Goal: Information Seeking & Learning: Learn about a topic

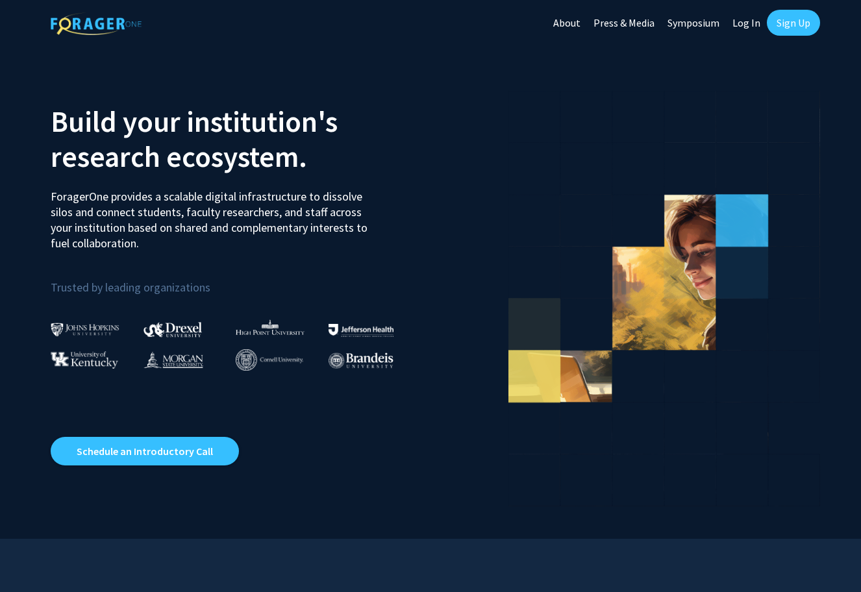
click at [749, 26] on link "Log In" at bounding box center [746, 22] width 41 height 45
select select
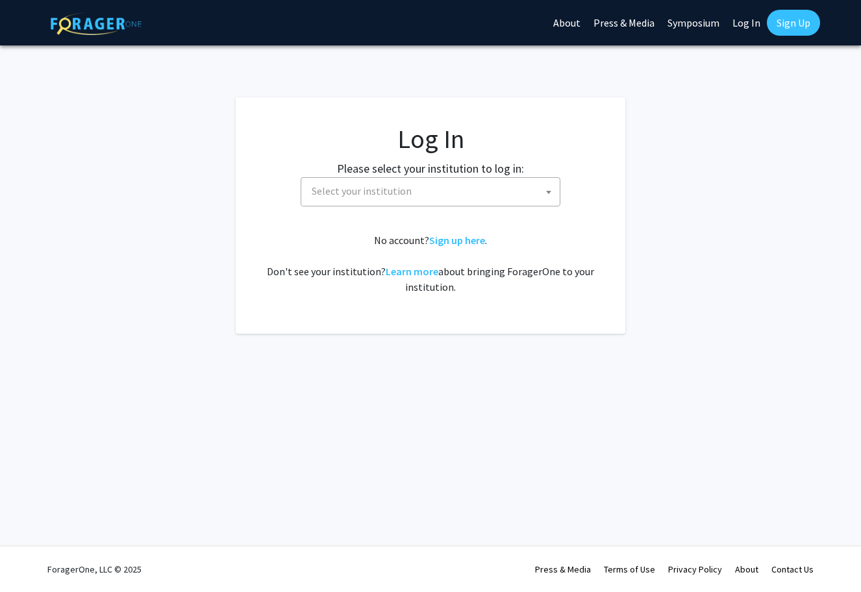
click at [392, 219] on fg-card-body "Log In Please select your institution to log in: [GEOGRAPHIC_DATA] [GEOGRAPHIC_…" at bounding box center [431, 215] width 338 height 184
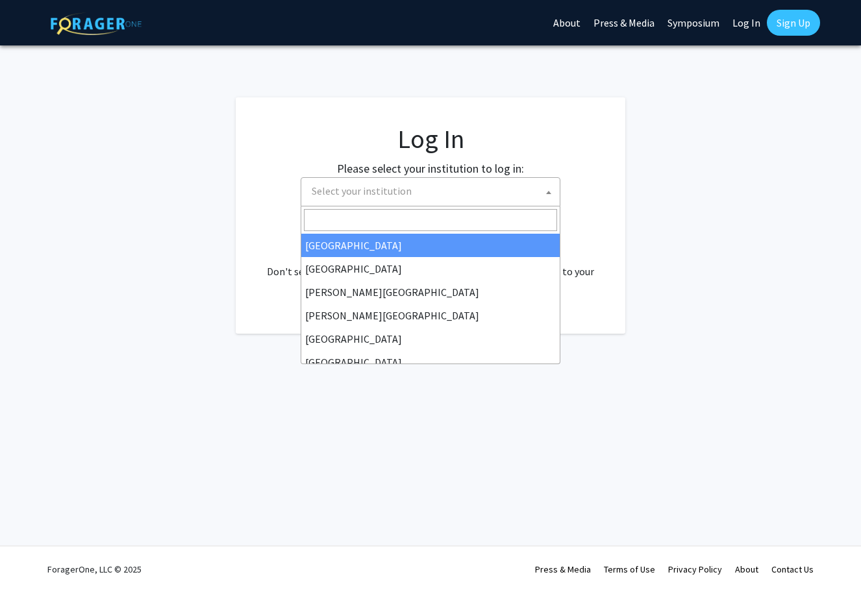
click at [392, 205] on span "Select your institution" at bounding box center [431, 191] width 260 height 29
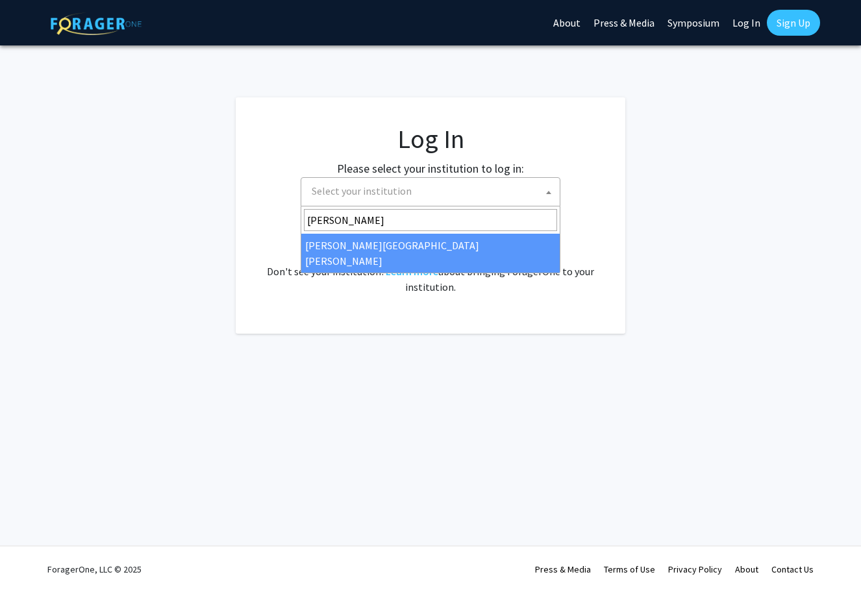
type input "[PERSON_NAME]"
select select "1"
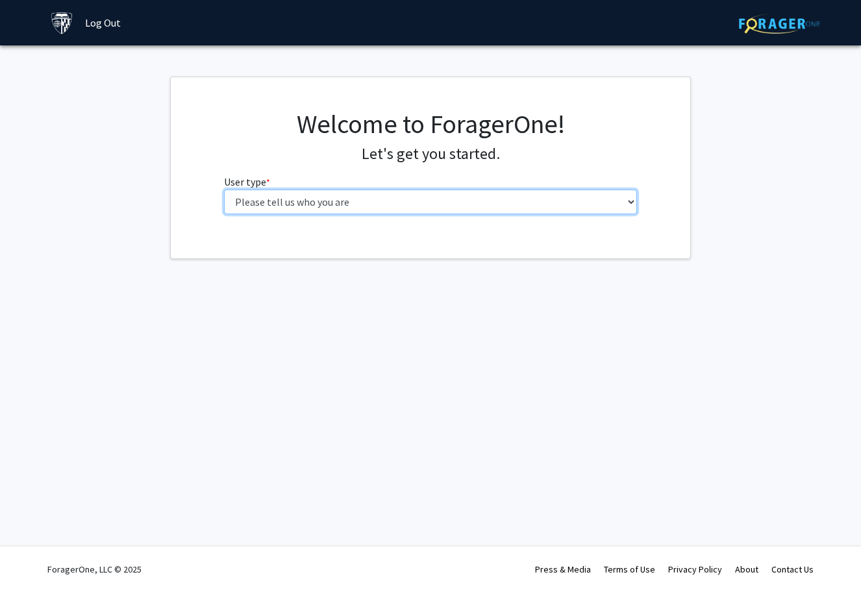
select select "3: doc"
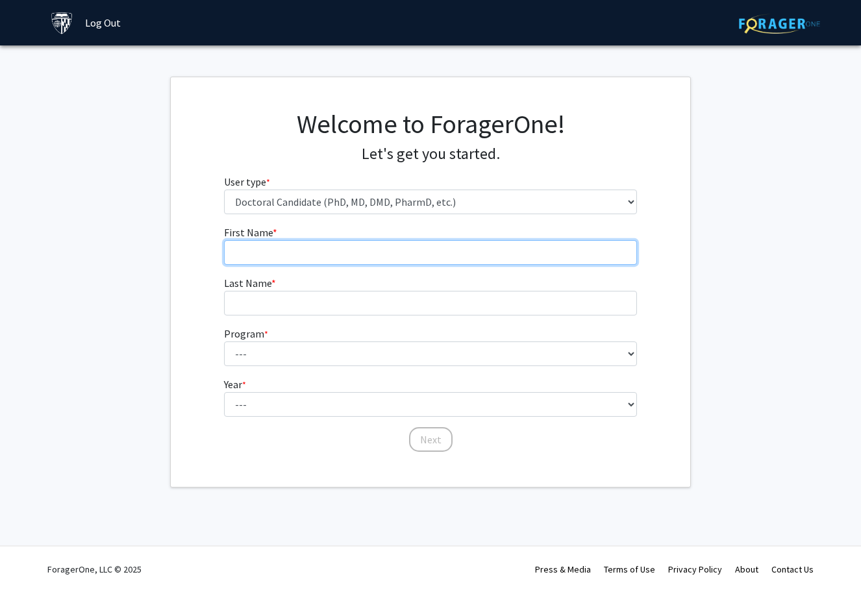
click at [415, 244] on input "First Name * required" at bounding box center [431, 252] width 414 height 25
type input "Amanda"
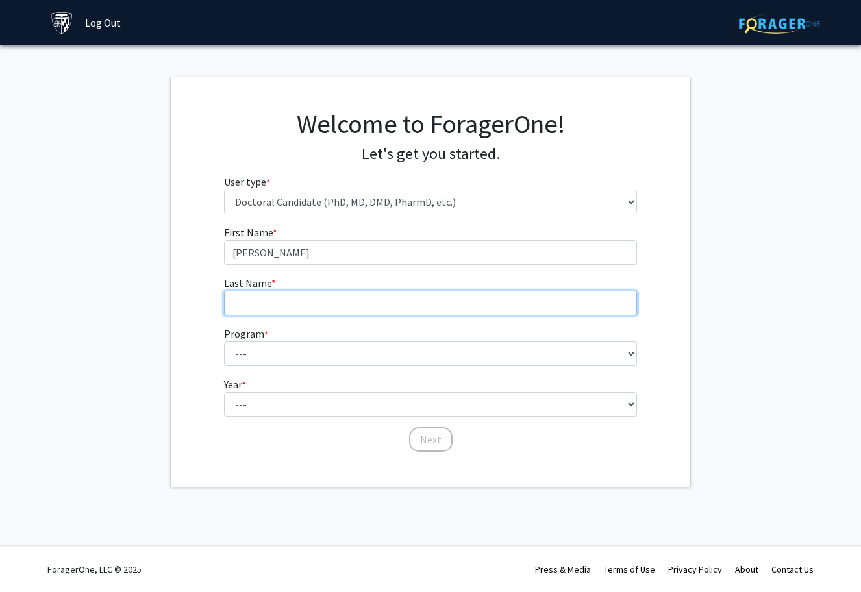
click at [403, 298] on input "Last Name * required" at bounding box center [431, 303] width 414 height 25
type input "Andriessen"
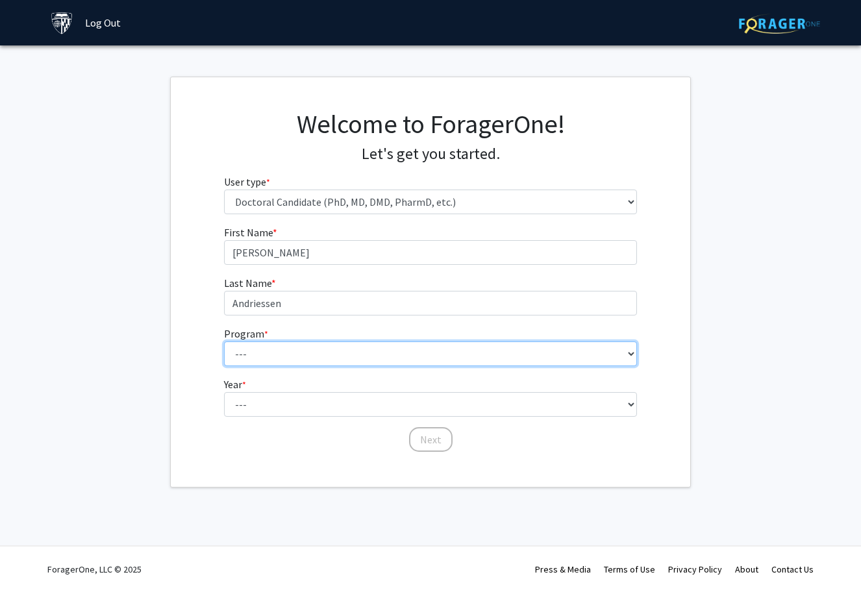
select select "22: 25"
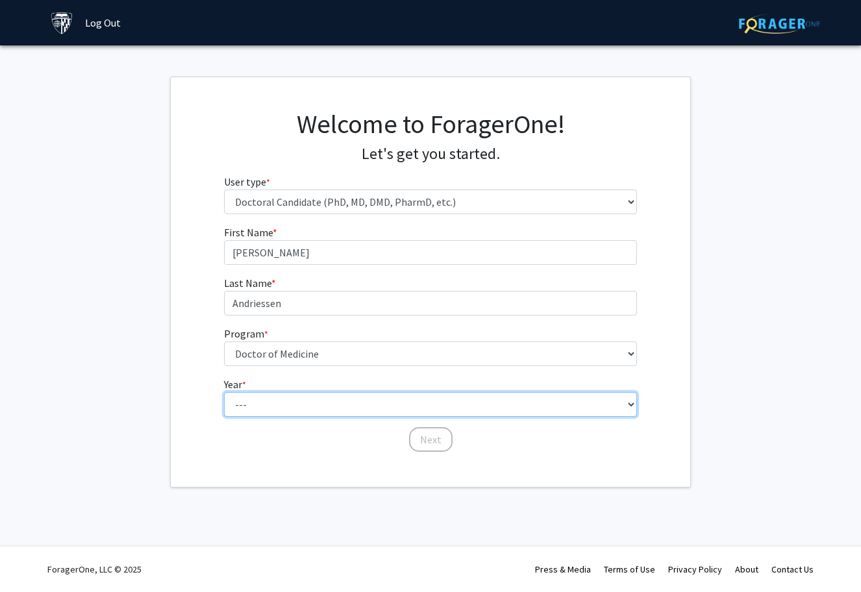
select select "1: first_year"
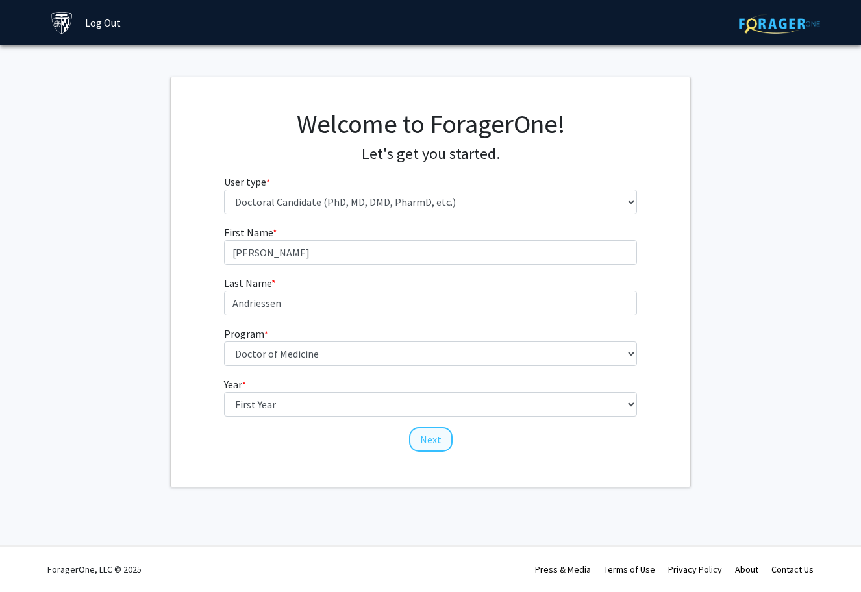
click at [443, 439] on button "Next" at bounding box center [431, 439] width 44 height 25
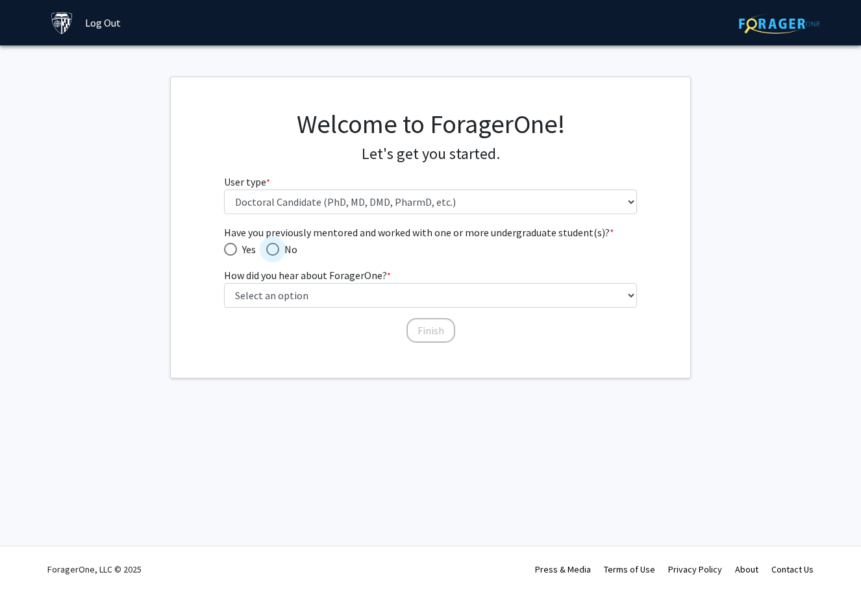
click at [275, 246] on span "Have you previously mentored and worked with one or more undergraduate student(…" at bounding box center [272, 249] width 13 height 13
click at [275, 246] on input "No" at bounding box center [272, 249] width 13 height 13
radio input "true"
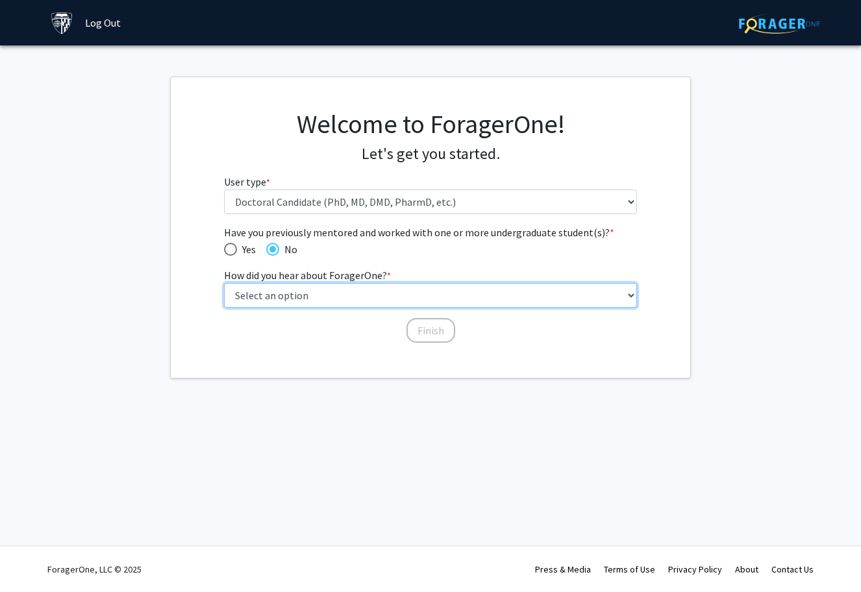
select select "2: faculty_recommendation"
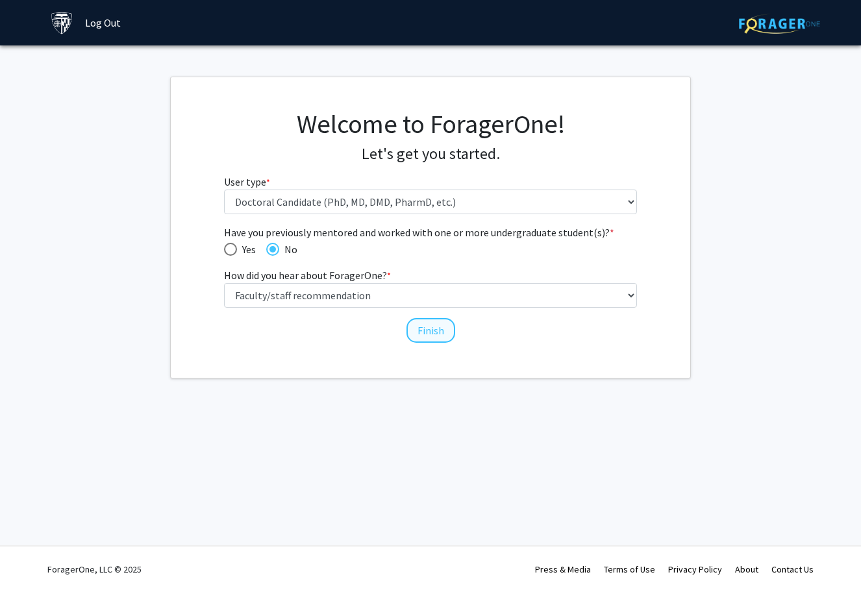
click at [426, 327] on button "Finish" at bounding box center [431, 330] width 49 height 25
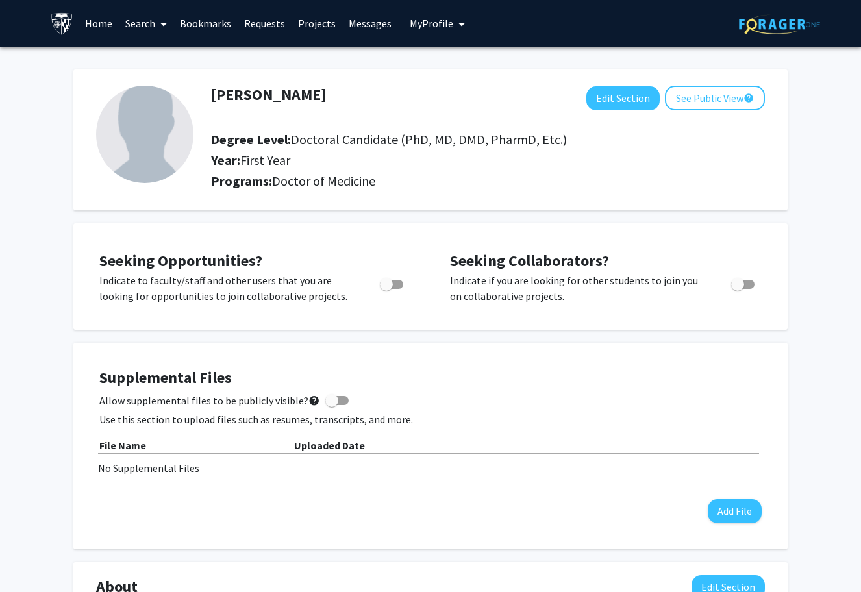
click at [157, 27] on span at bounding box center [161, 23] width 12 height 45
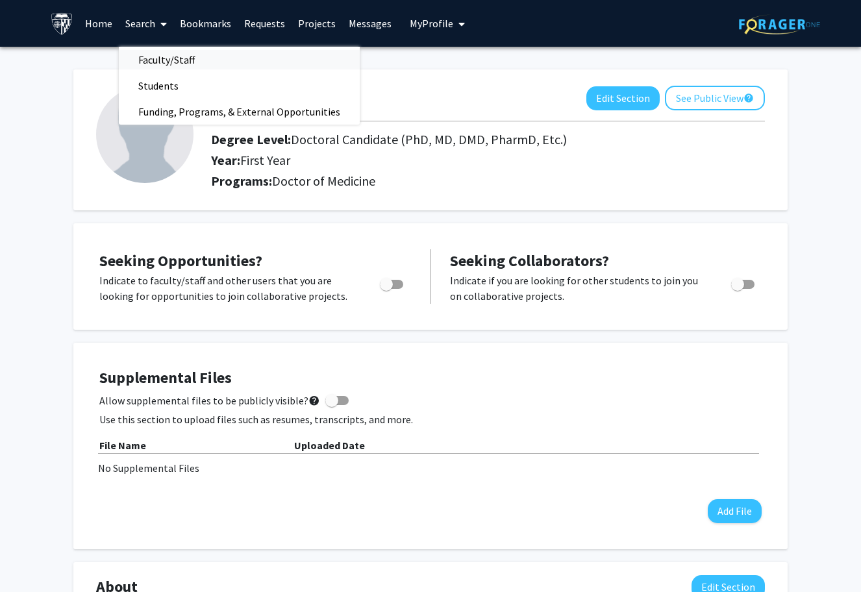
click at [154, 61] on span "Faculty/Staff" at bounding box center [166, 60] width 95 height 26
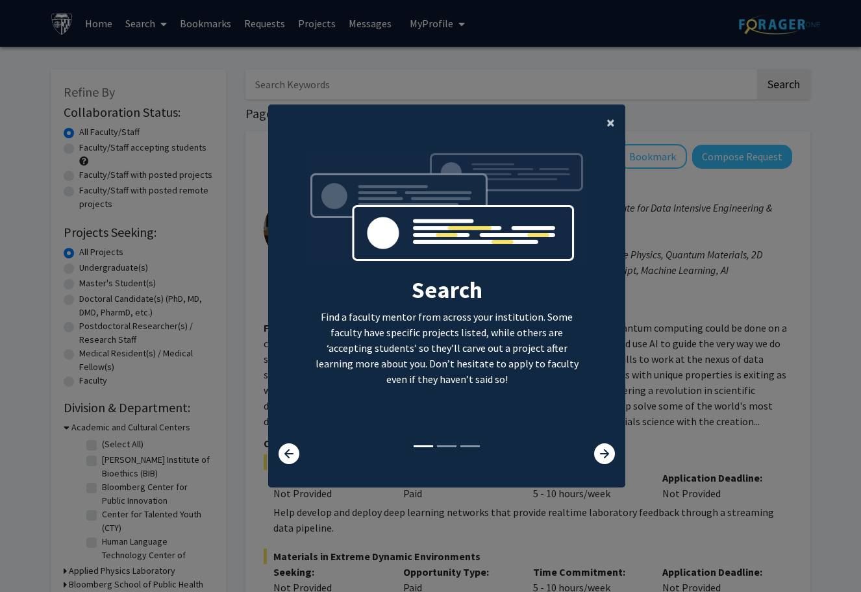
click at [607, 114] on span "×" at bounding box center [611, 122] width 8 height 20
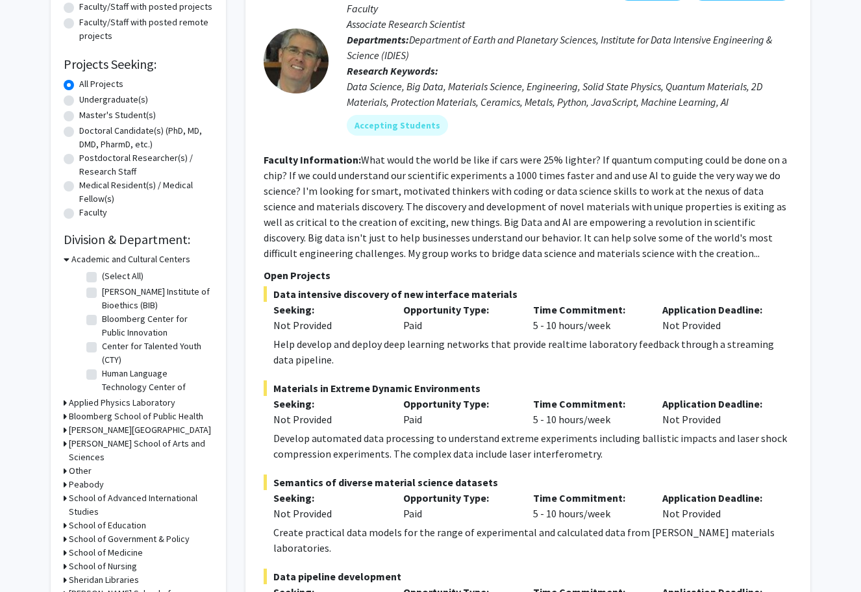
scroll to position [292, 0]
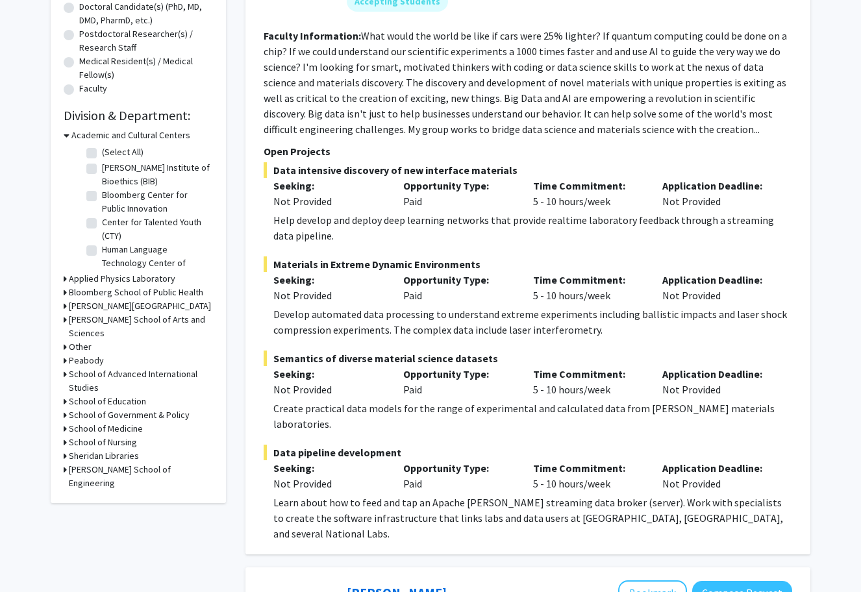
click at [66, 422] on icon at bounding box center [65, 429] width 3 height 14
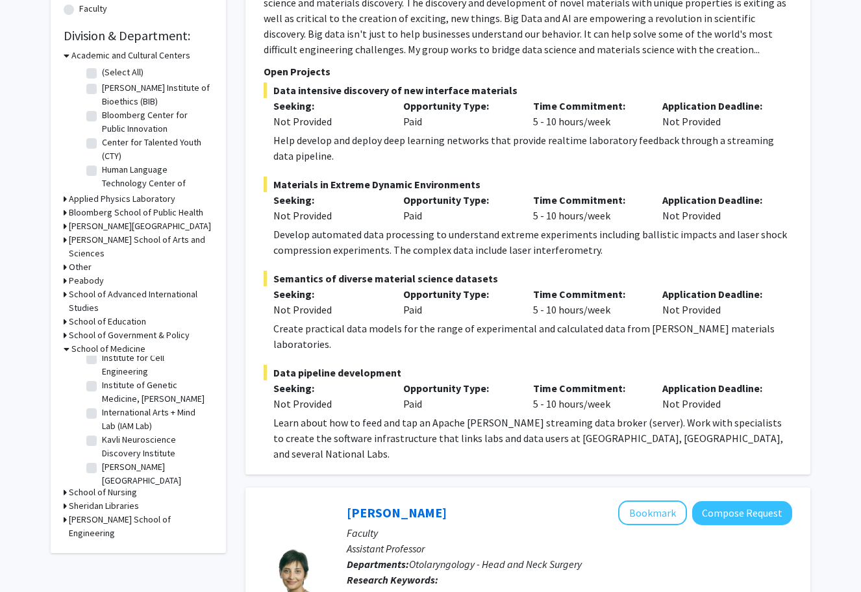
scroll to position [1043, 0]
click at [102, 499] on label "Lyme Disease Research Center" at bounding box center [156, 512] width 108 height 27
click at [102, 499] on input "Lyme Disease Research Center" at bounding box center [106, 503] width 8 height 8
checkbox input "true"
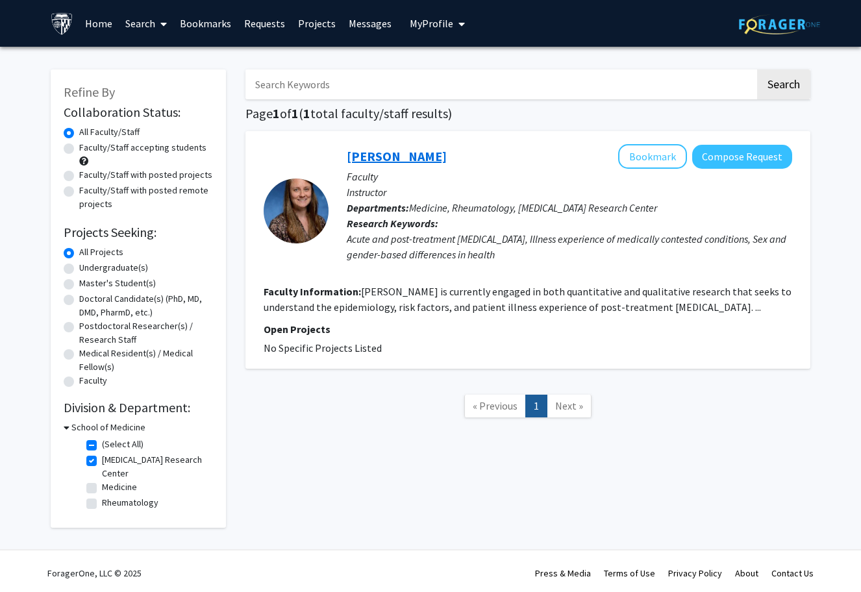
click at [427, 153] on link "Alison Rebman" at bounding box center [397, 156] width 100 height 16
click at [102, 461] on label "Lyme Disease Research Center" at bounding box center [156, 466] width 108 height 27
click at [102, 461] on input "Lyme Disease Research Center" at bounding box center [106, 457] width 8 height 8
checkbox input "false"
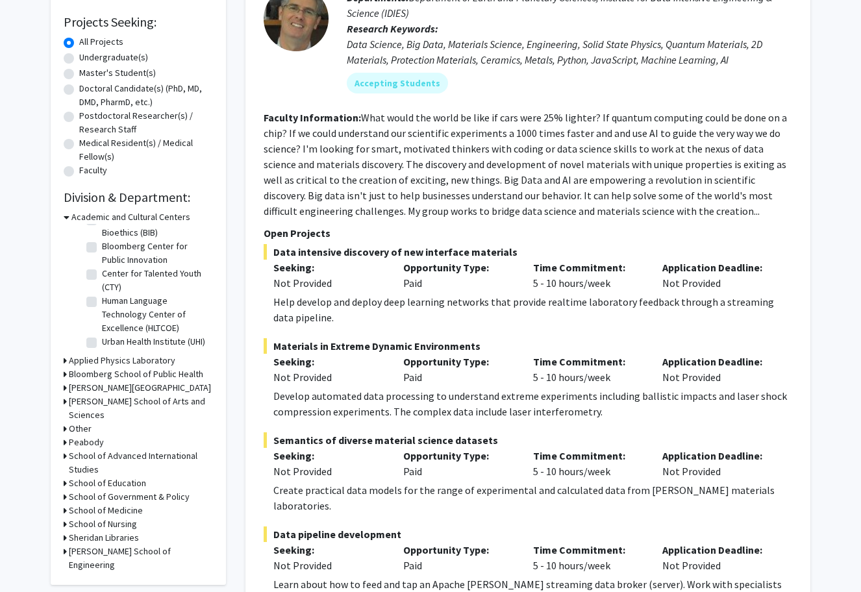
scroll to position [31, 0]
click at [64, 504] on icon at bounding box center [65, 511] width 3 height 14
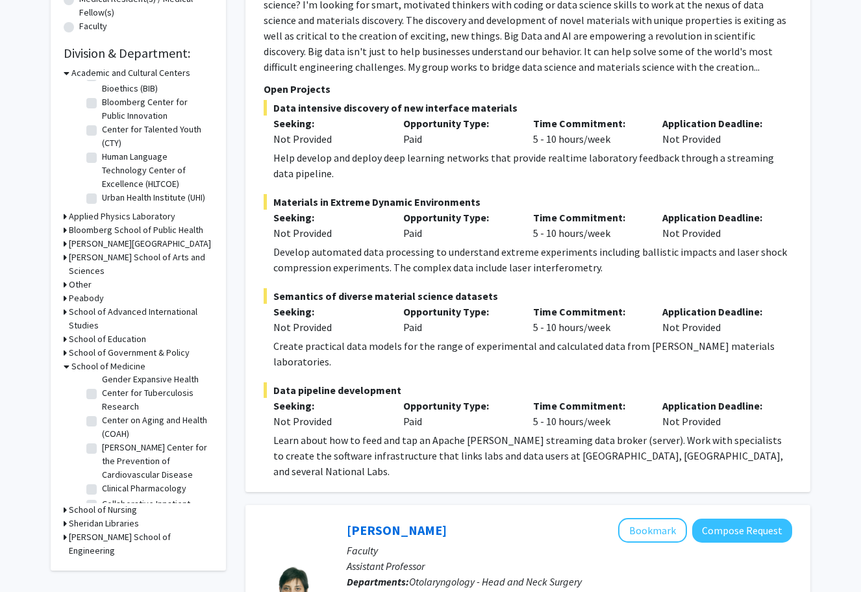
scroll to position [593, 0]
click at [97, 485] on fg-checkbox "Clinical Pharmacology Clinical Pharmacology" at bounding box center [147, 493] width 123 height 16
click at [102, 485] on label "Clinical Pharmacology" at bounding box center [144, 492] width 84 height 14
click at [102, 485] on input "Clinical Pharmacology" at bounding box center [106, 489] width 8 height 8
checkbox input "true"
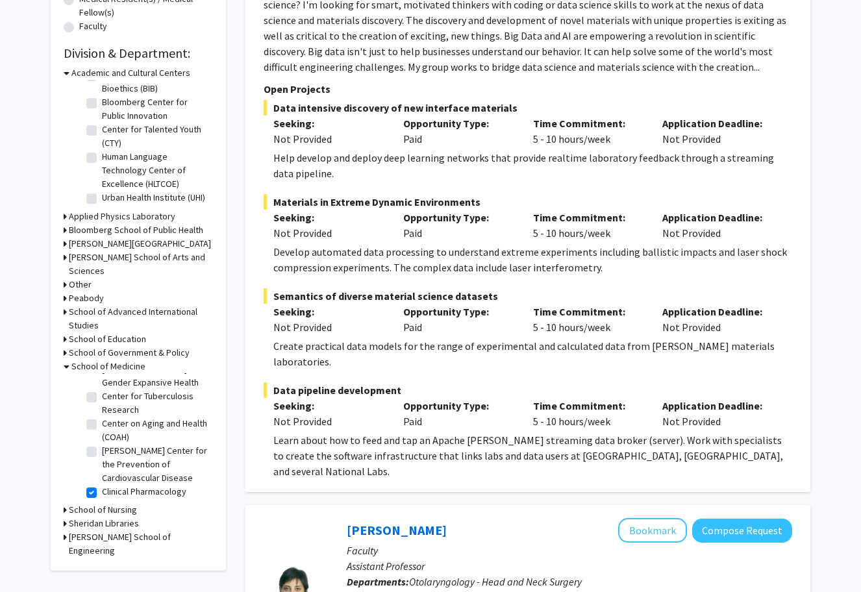
checkbox input "true"
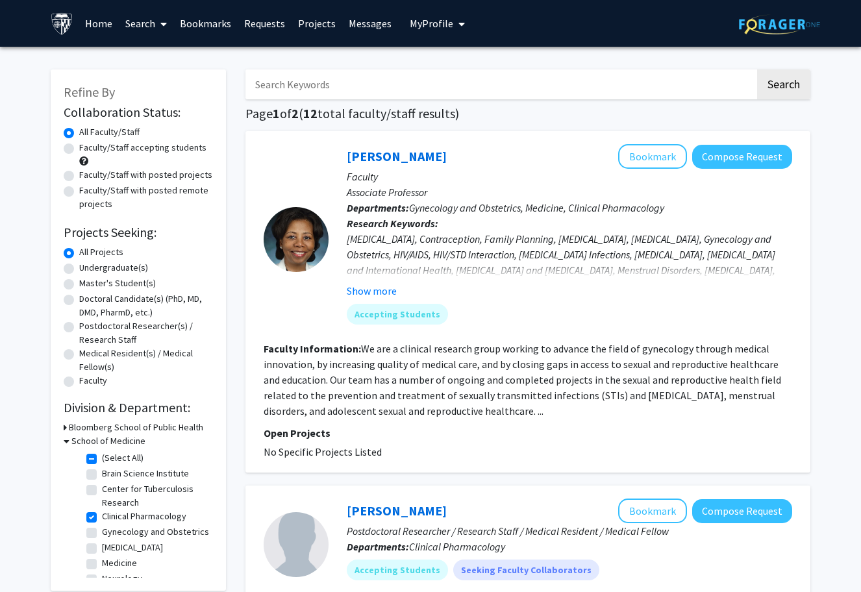
click at [102, 518] on label "Clinical Pharmacology" at bounding box center [144, 517] width 84 height 14
click at [102, 518] on input "Clinical Pharmacology" at bounding box center [106, 514] width 8 height 8
checkbox input "false"
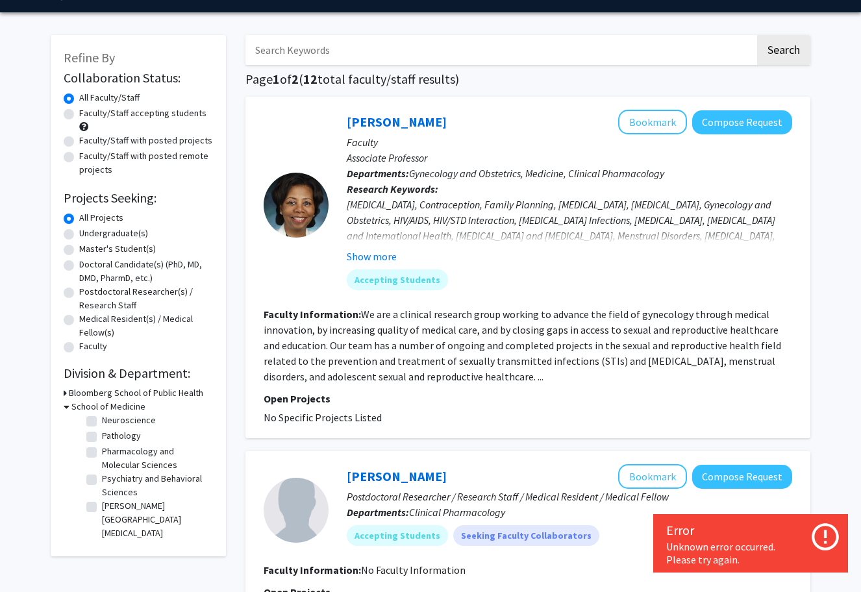
scroll to position [38, 0]
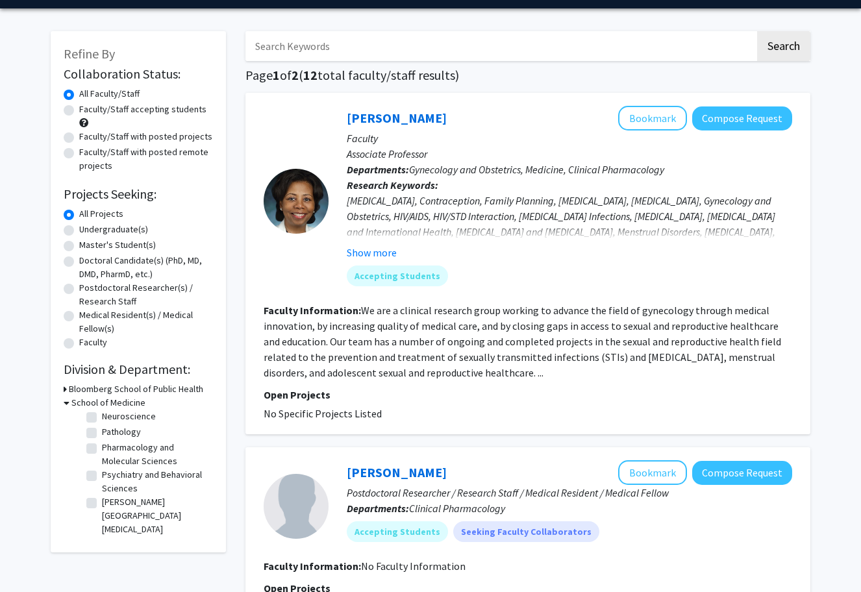
click at [102, 505] on label "Sidney Kimmel Comprehensive Cancer Center" at bounding box center [156, 516] width 108 height 41
click at [102, 504] on input "Sidney Kimmel Comprehensive Cancer Center" at bounding box center [106, 500] width 8 height 8
checkbox input "true"
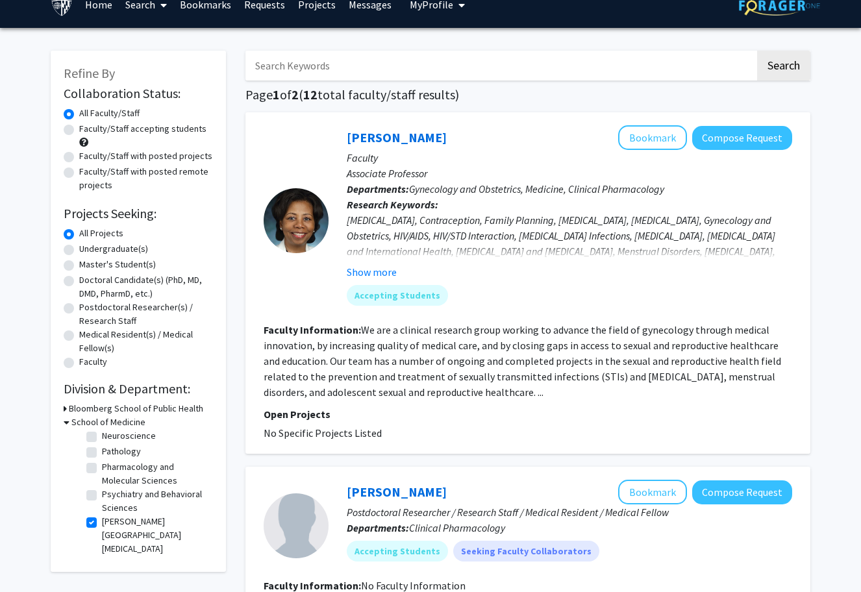
scroll to position [24, 0]
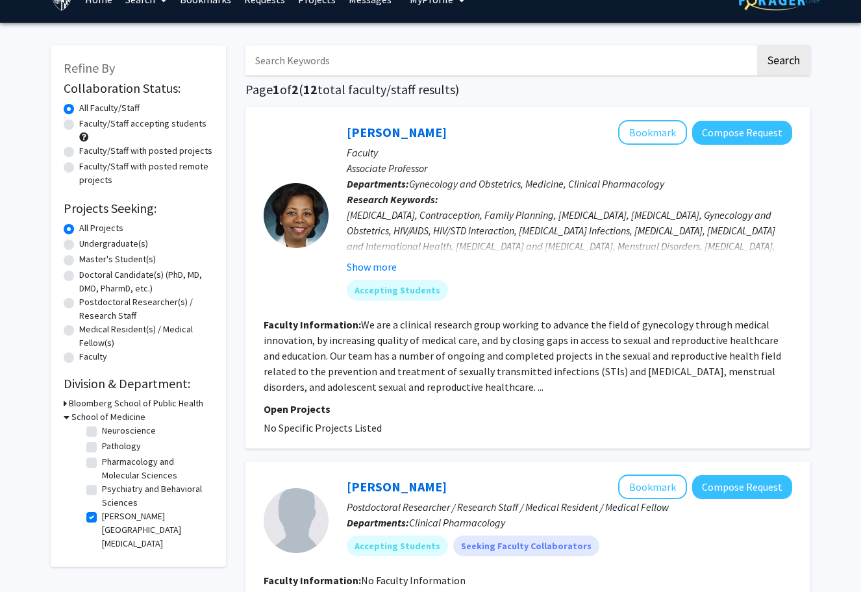
click at [79, 281] on label "Doctoral Candidate(s) (PhD, MD, DMD, PharmD, etc.)" at bounding box center [146, 281] width 134 height 27
click at [79, 277] on input "Doctoral Candidate(s) (PhD, MD, DMD, PharmD, etc.)" at bounding box center [83, 272] width 8 height 8
radio input "true"
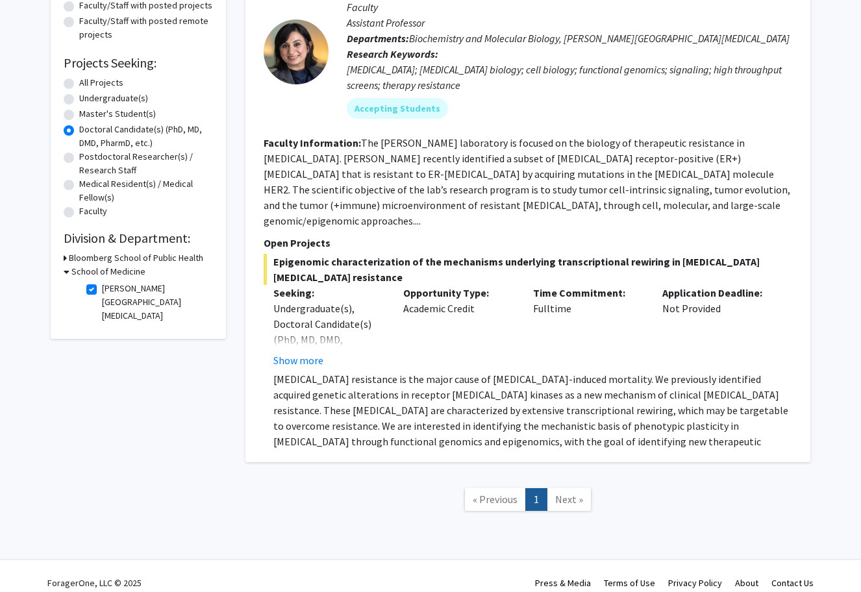
scroll to position [169, 0]
click at [102, 294] on label "Sidney Kimmel Comprehensive Cancer Center" at bounding box center [156, 303] width 108 height 41
click at [102, 291] on input "Sidney Kimmel Comprehensive Cancer Center" at bounding box center [106, 287] width 8 height 8
checkbox input "false"
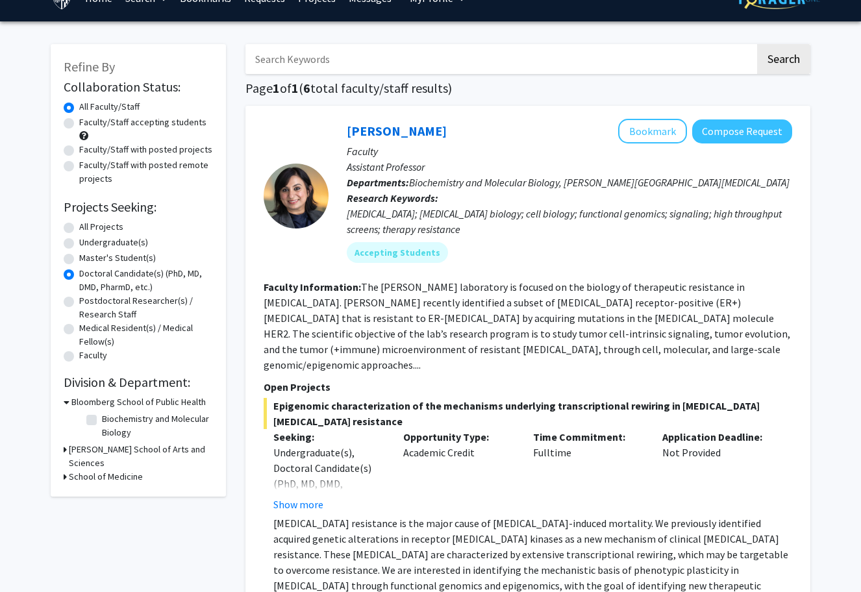
scroll to position [27, 0]
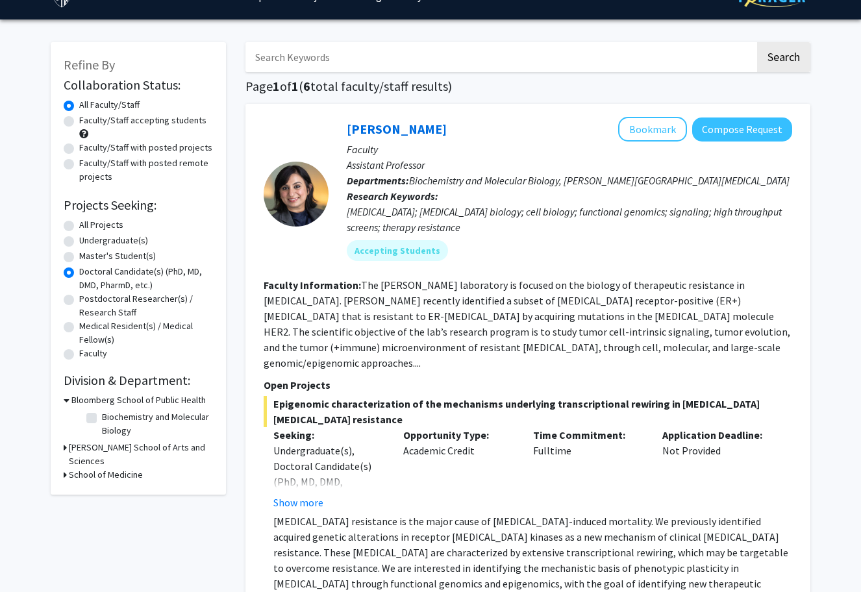
click at [65, 468] on icon at bounding box center [65, 475] width 3 height 14
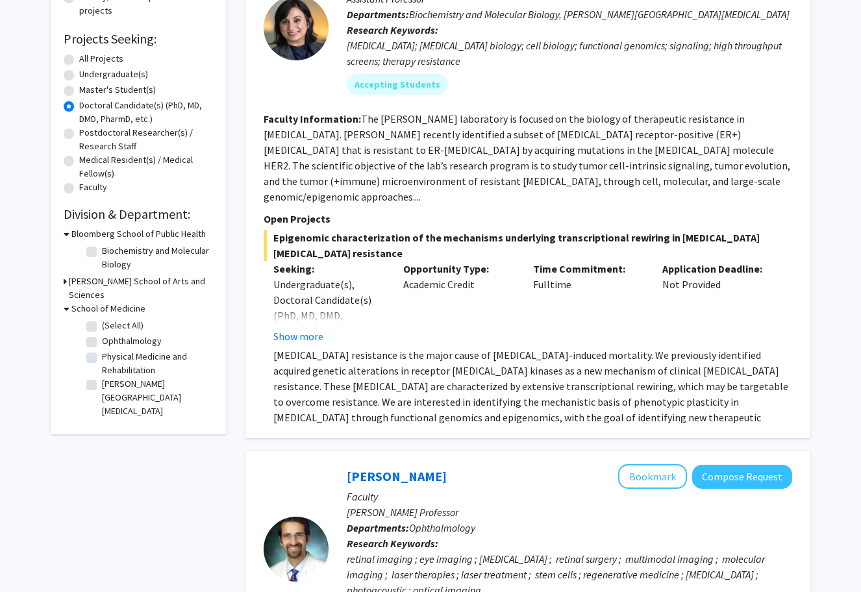
scroll to position [196, 0]
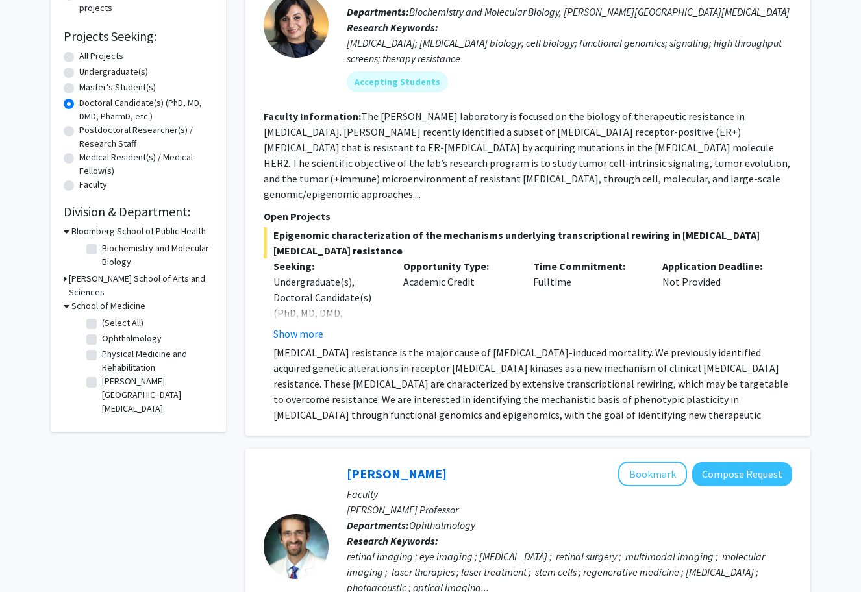
click at [102, 332] on label "Ophthalmology" at bounding box center [132, 339] width 60 height 14
click at [102, 332] on input "Ophthalmology" at bounding box center [106, 336] width 8 height 8
checkbox input "true"
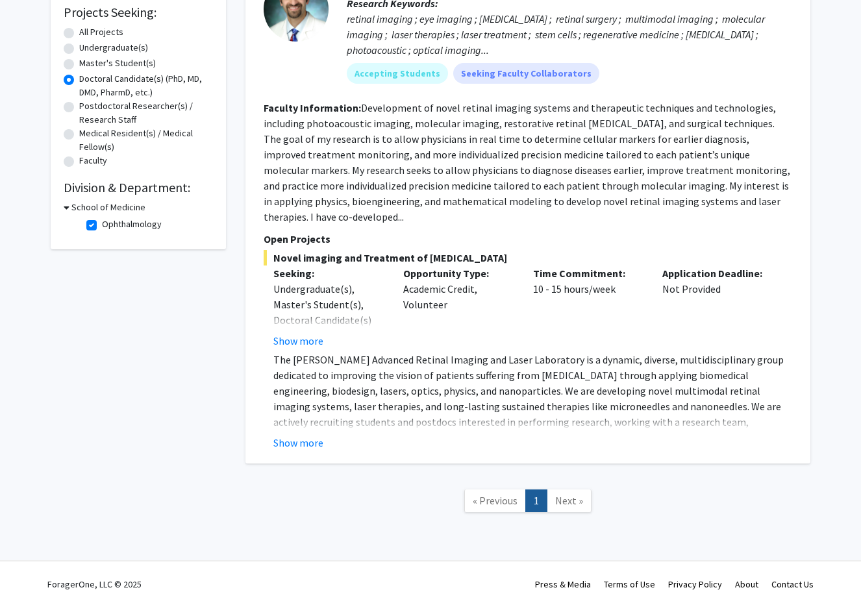
scroll to position [218, 0]
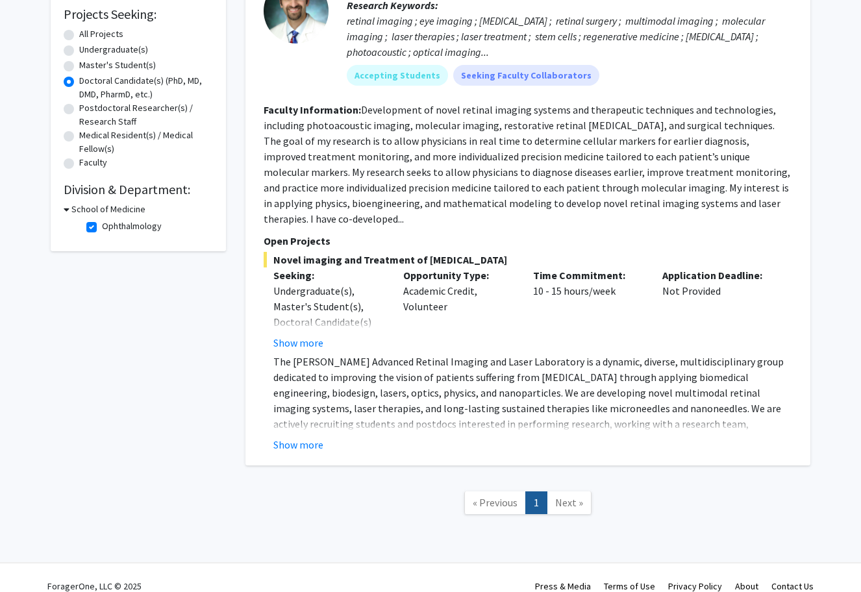
click at [102, 227] on label "Ophthalmology" at bounding box center [132, 227] width 60 height 14
click at [102, 227] on input "Ophthalmology" at bounding box center [106, 224] width 8 height 8
checkbox input "false"
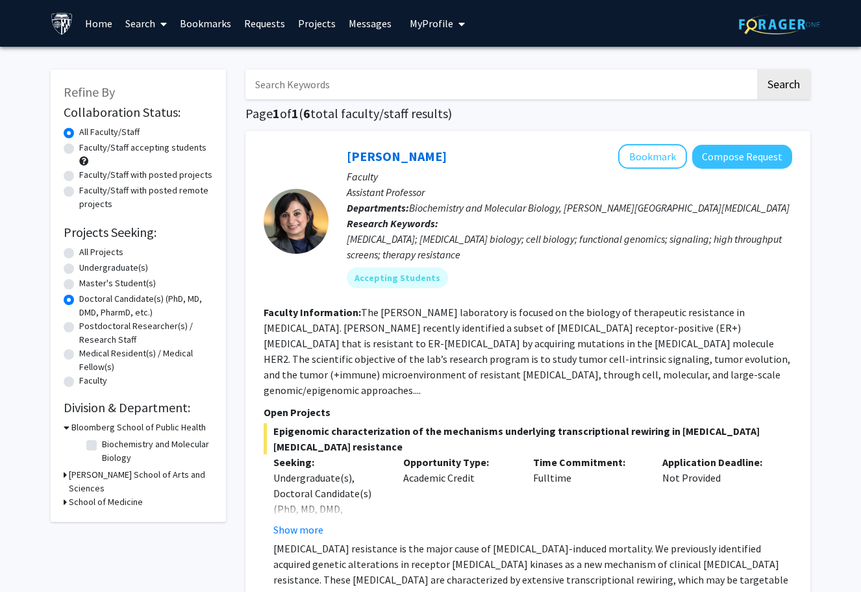
click at [68, 496] on div "School of Medicine" at bounding box center [138, 503] width 149 height 14
click at [63, 492] on div "Refine By Collaboration Status: Collaboration Status All Faculty/Staff Collabor…" at bounding box center [138, 295] width 175 height 453
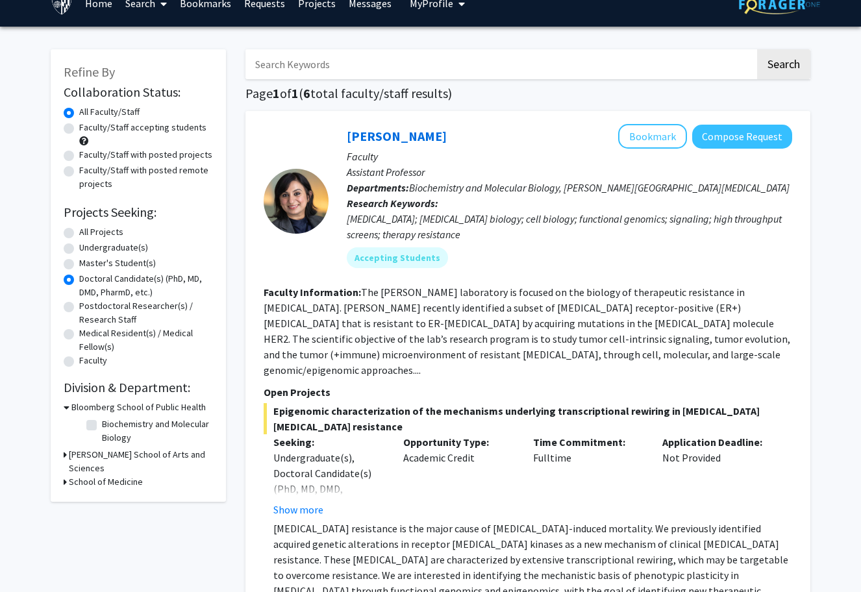
click at [65, 475] on icon at bounding box center [65, 482] width 3 height 14
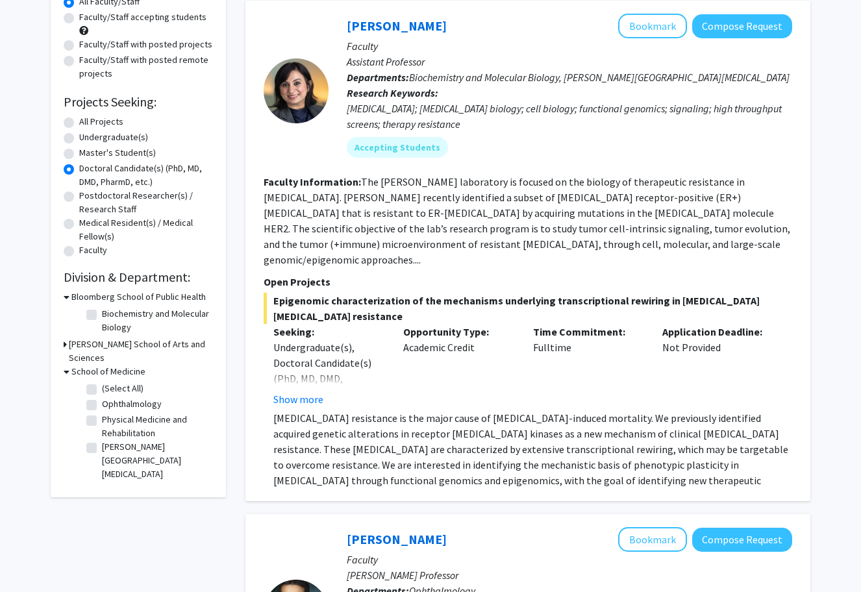
scroll to position [151, 0]
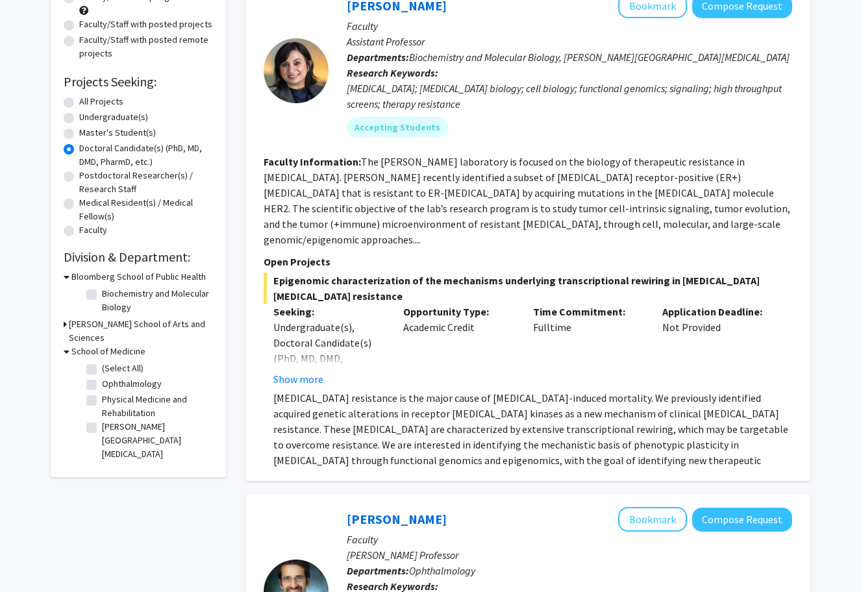
click at [102, 393] on label "Physical Medicine and Rehabilitation" at bounding box center [156, 406] width 108 height 27
click at [102, 393] on input "Physical Medicine and Rehabilitation" at bounding box center [106, 397] width 8 height 8
checkbox input "true"
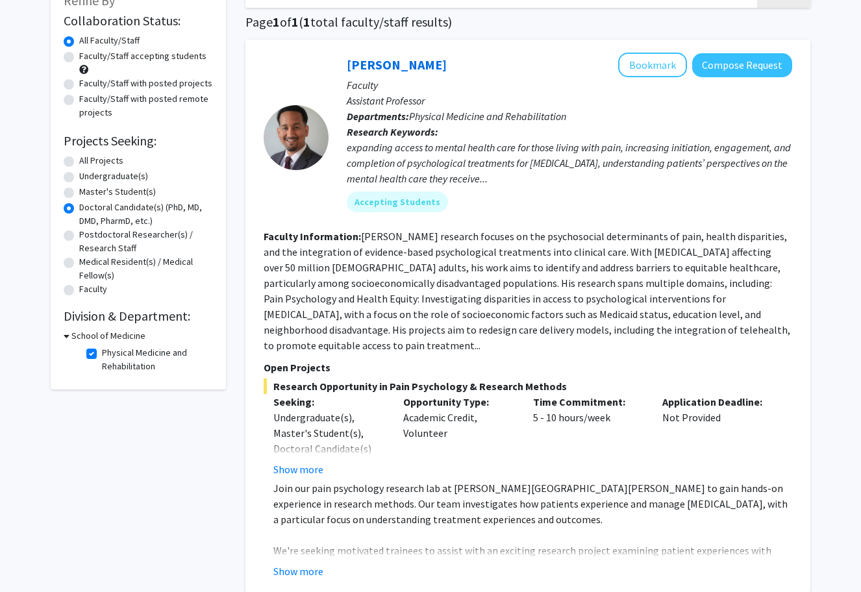
scroll to position [177, 0]
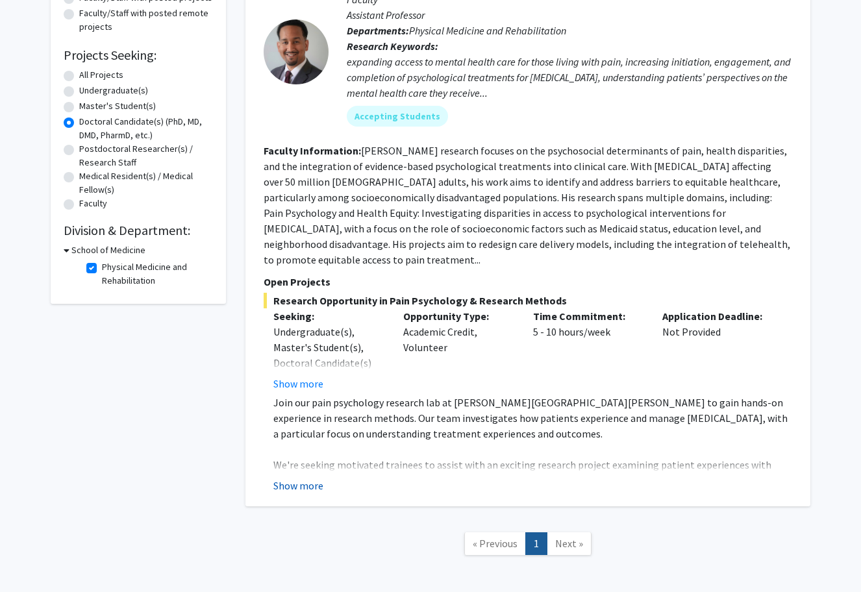
click at [305, 478] on button "Show more" at bounding box center [298, 486] width 50 height 16
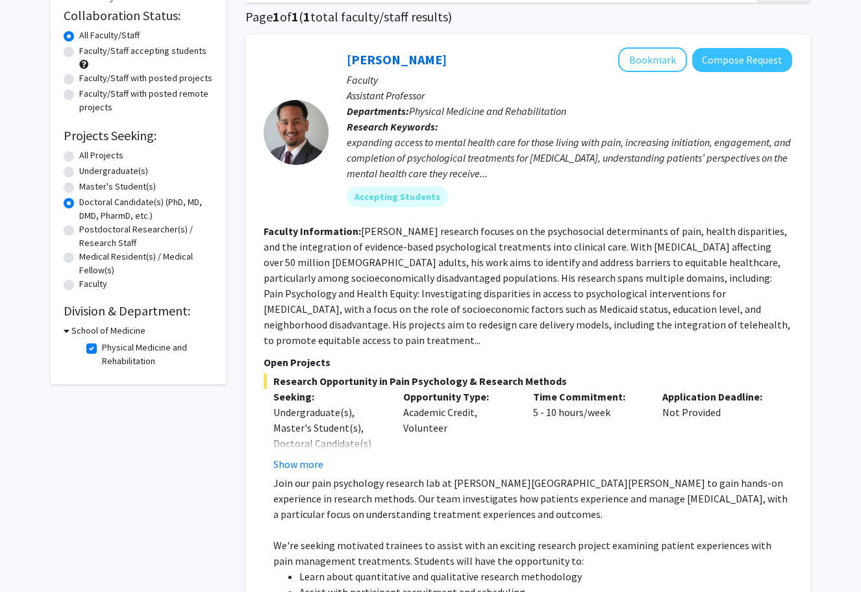
scroll to position [97, 0]
